Goal: Information Seeking & Learning: Learn about a topic

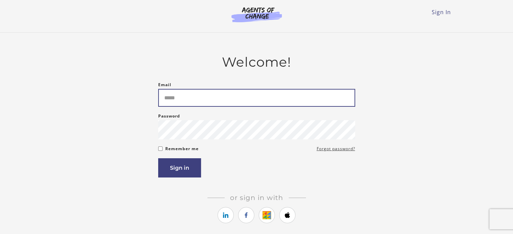
click at [186, 100] on input "Email" at bounding box center [256, 98] width 197 height 18
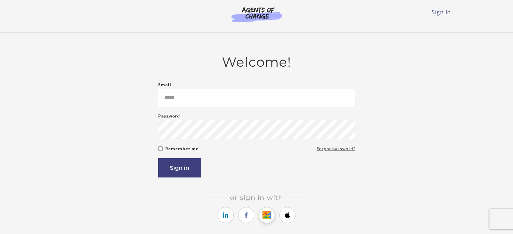
click at [269, 218] on link "https://courses.thinkific.com/users/auth/google?ss%5Breferral%5D=&ss%5Buser_ret…" at bounding box center [266, 215] width 16 height 16
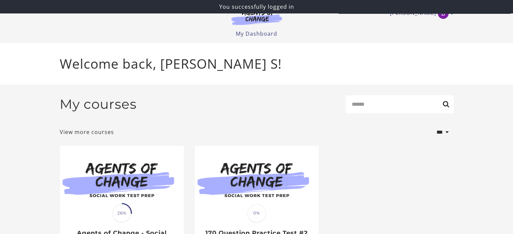
click at [325, 103] on div "My courses Search" at bounding box center [257, 106] width 394 height 23
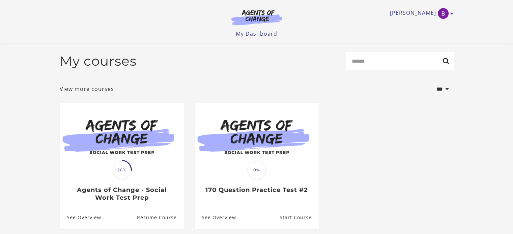
scroll to position [66, 0]
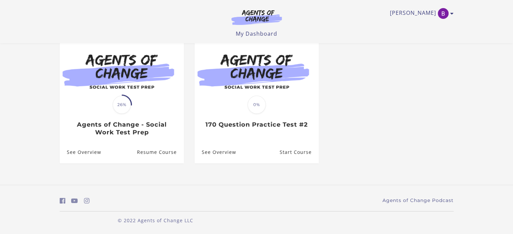
click at [231, 157] on link "See Overview" at bounding box center [214, 153] width 41 height 22
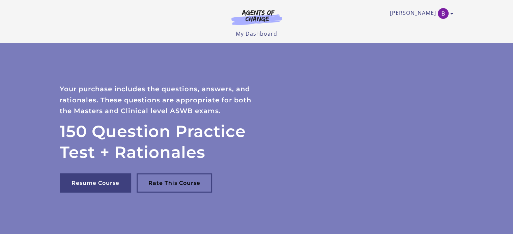
click at [432, 13] on link "[PERSON_NAME]" at bounding box center [420, 13] width 60 height 11
